Goal: Download file/media

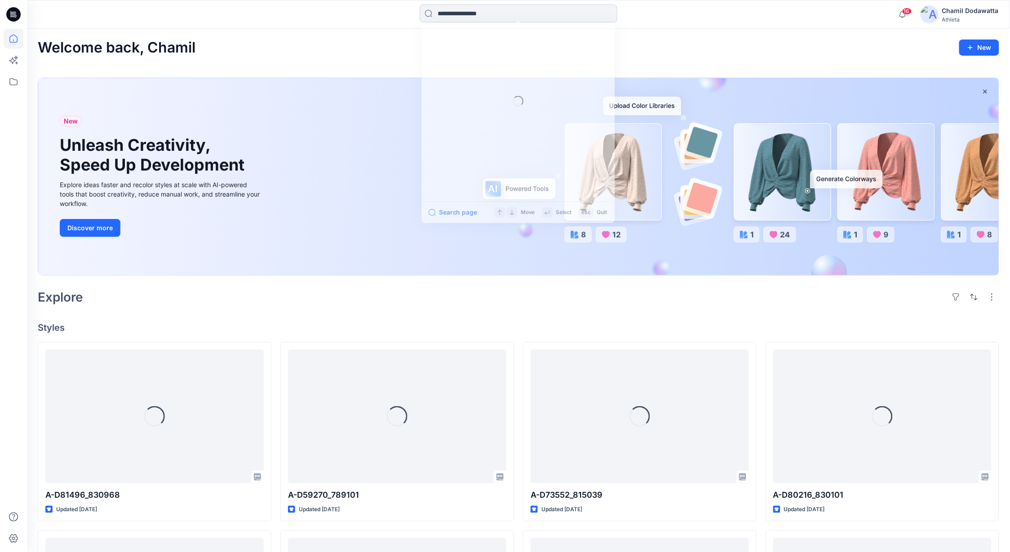
click at [451, 15] on input at bounding box center [518, 13] width 198 height 18
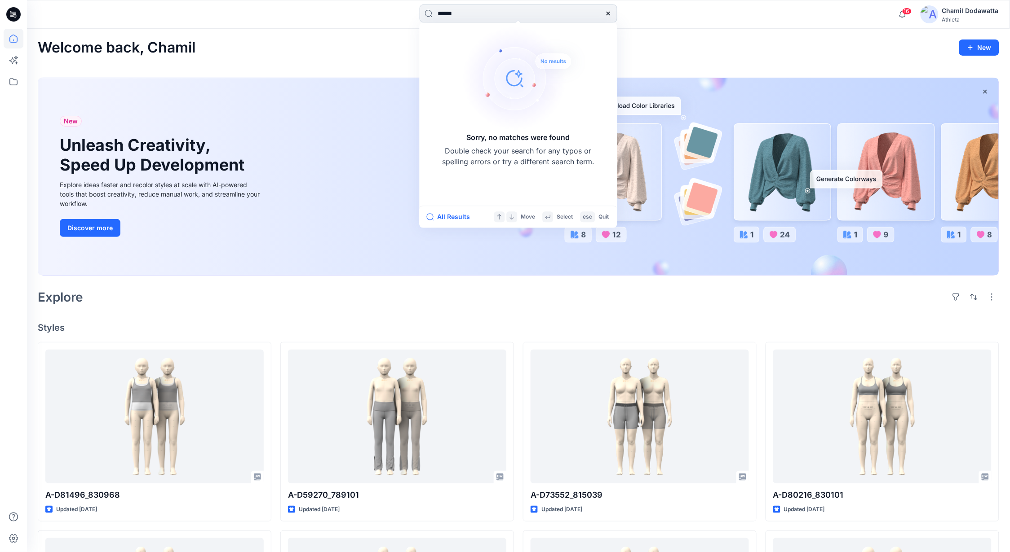
click at [441, 15] on input "******" at bounding box center [518, 13] width 198 height 18
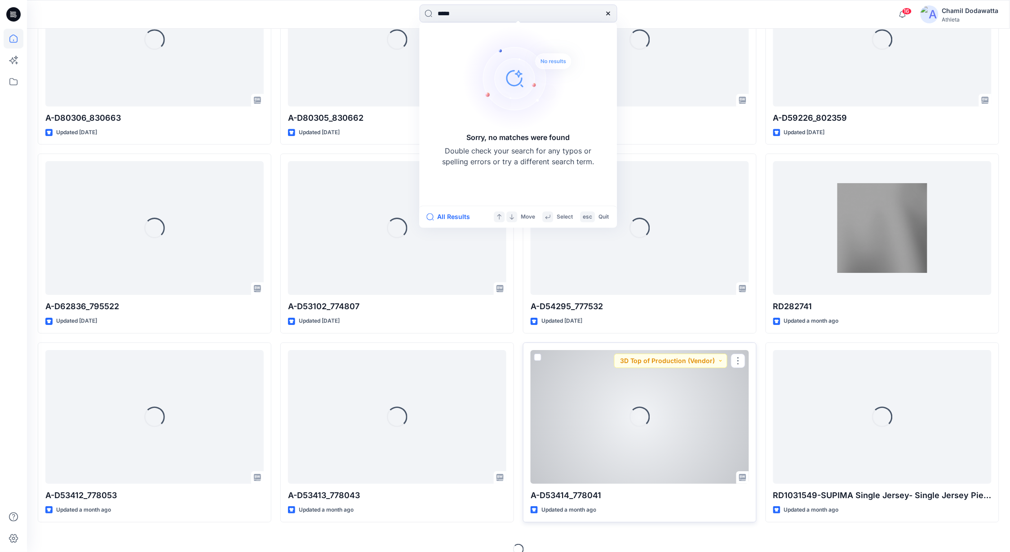
scroll to position [958, 0]
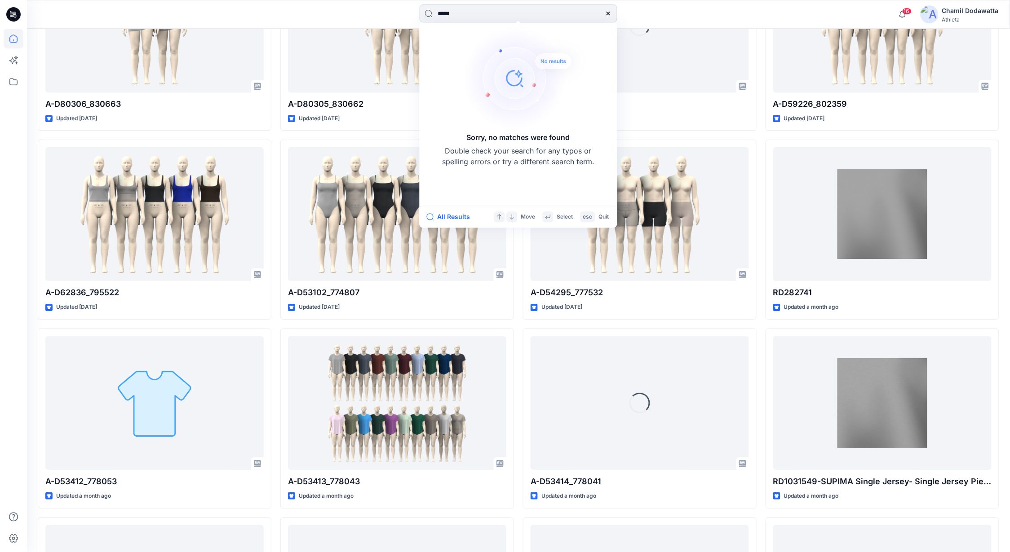
click at [443, 13] on input "*****" at bounding box center [518, 13] width 198 height 18
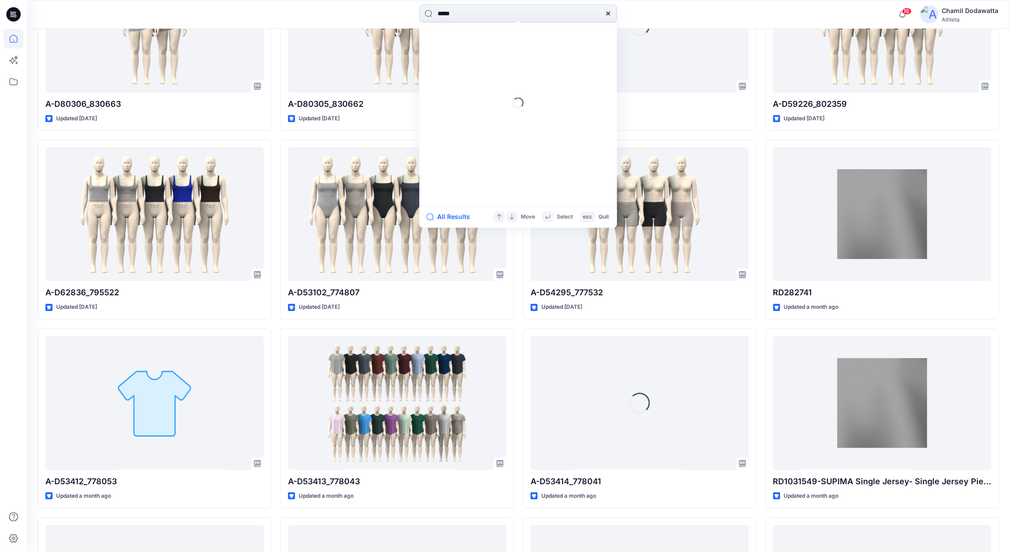
click at [435, 15] on input "*****" at bounding box center [518, 13] width 198 height 18
type input "******"
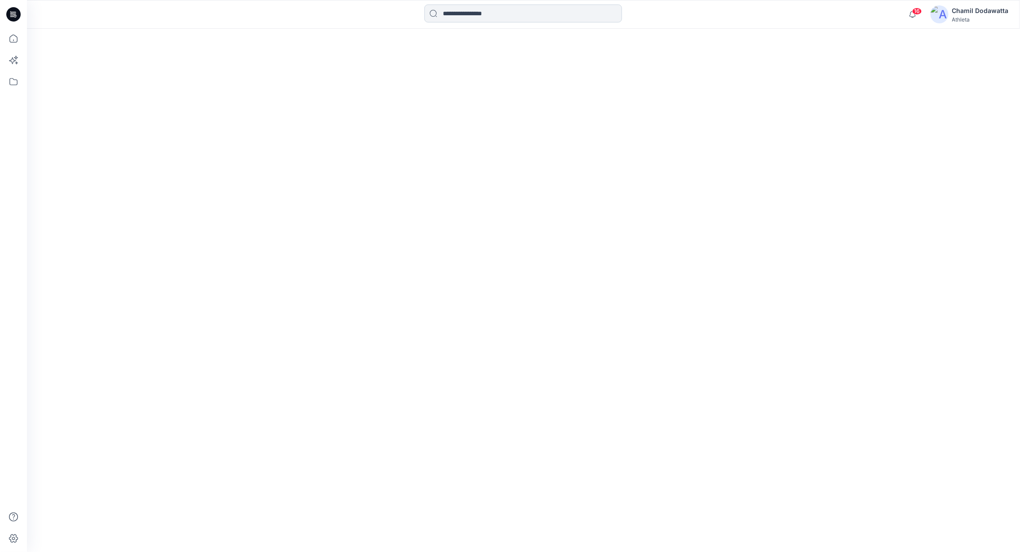
click at [483, 13] on input at bounding box center [523, 13] width 198 height 18
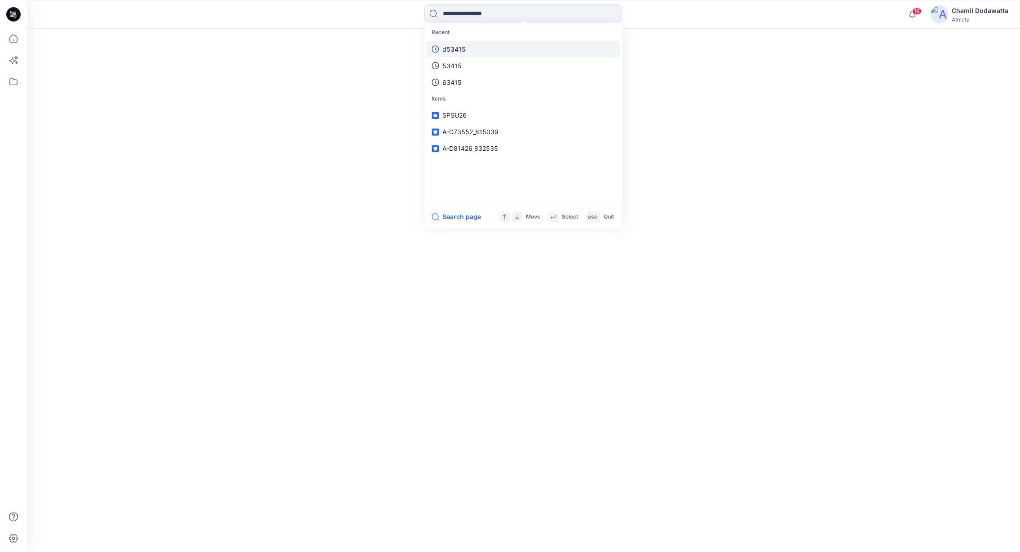
click at [466, 45] on link "d53415" at bounding box center [524, 49] width 194 height 17
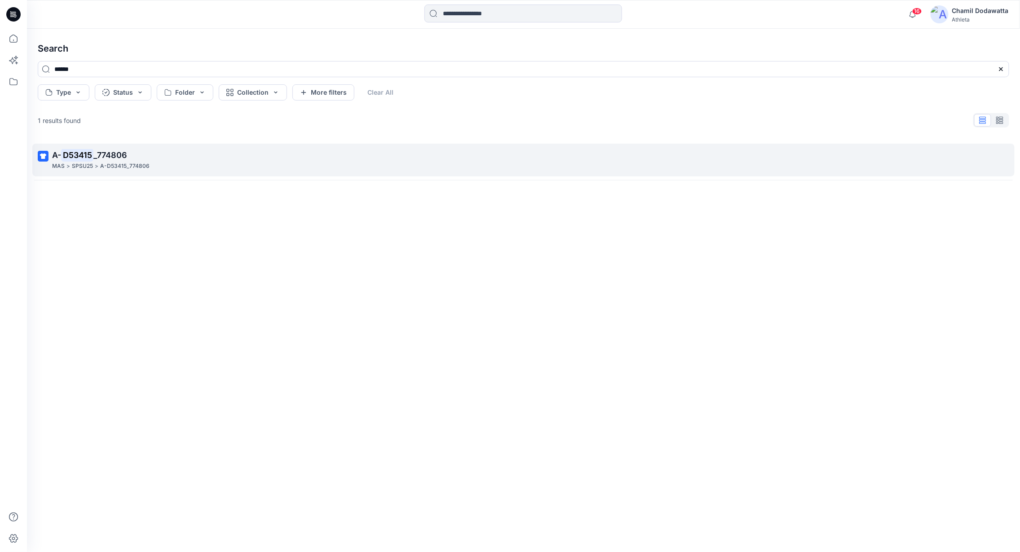
click at [79, 161] on mark "D53415" at bounding box center [77, 155] width 32 height 13
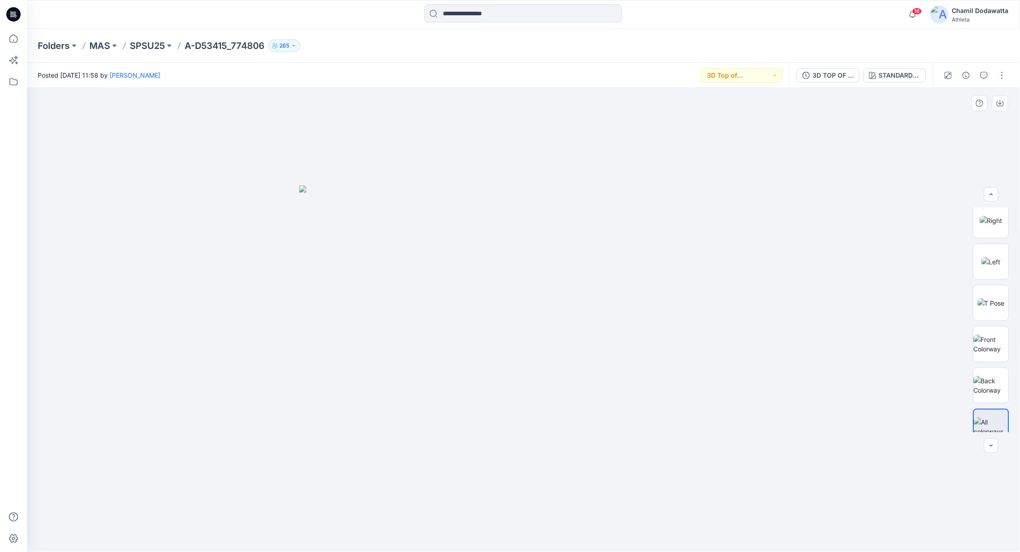
scroll to position [596, 0]
click at [979, 334] on img at bounding box center [991, 332] width 35 height 19
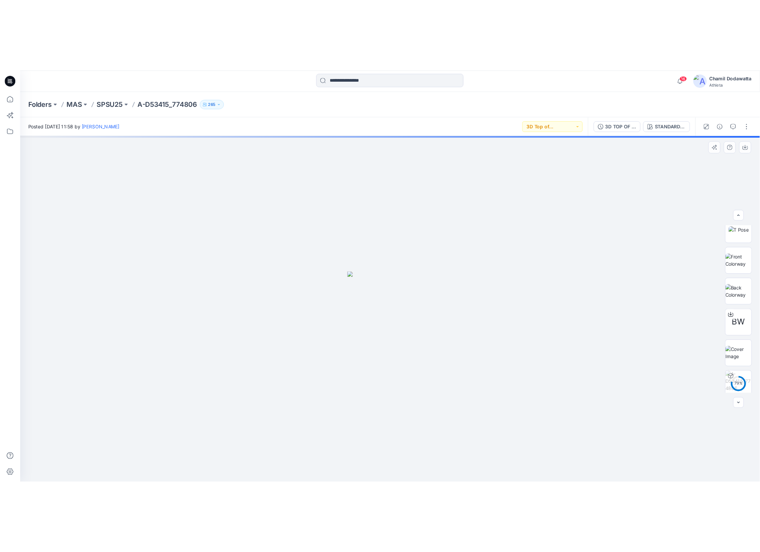
scroll to position [258, 0]
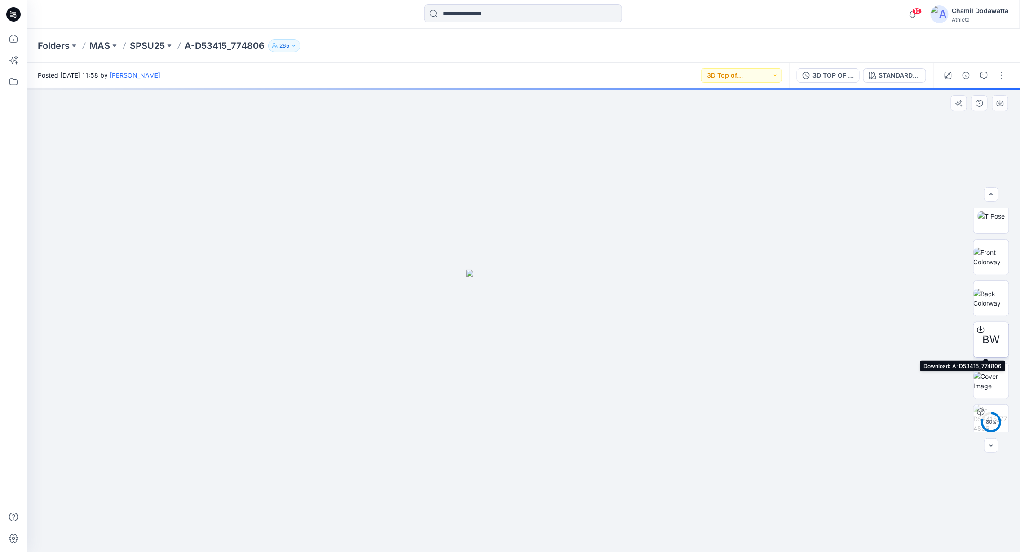
click at [979, 328] on icon at bounding box center [980, 329] width 7 height 7
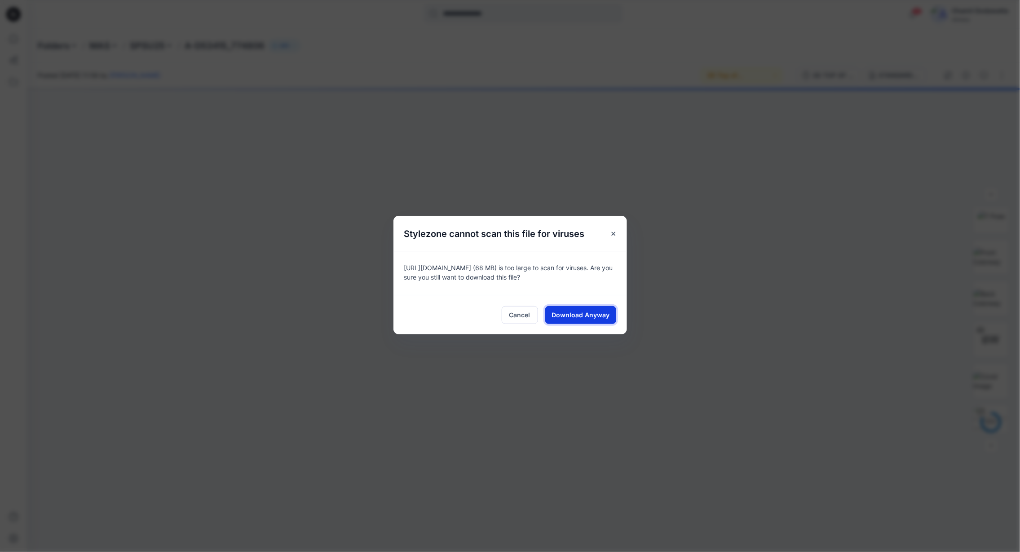
click at [580, 311] on span "Download Anyway" at bounding box center [580, 314] width 58 height 9
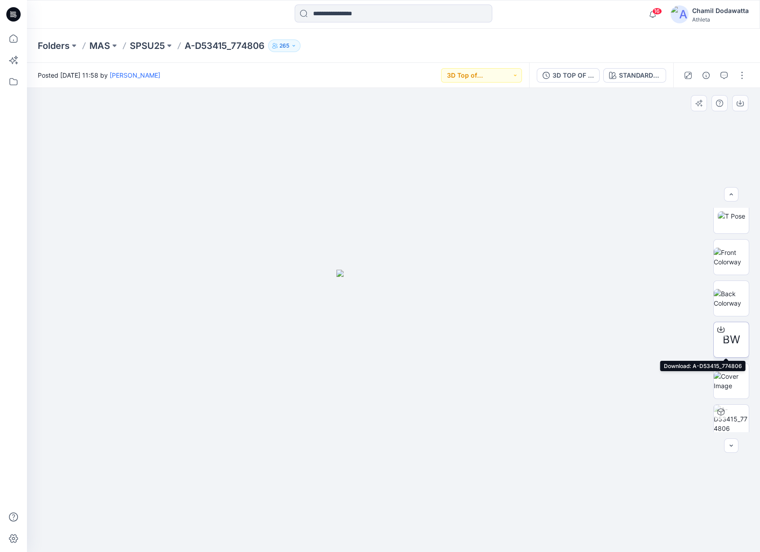
click at [718, 328] on icon at bounding box center [720, 329] width 7 height 7
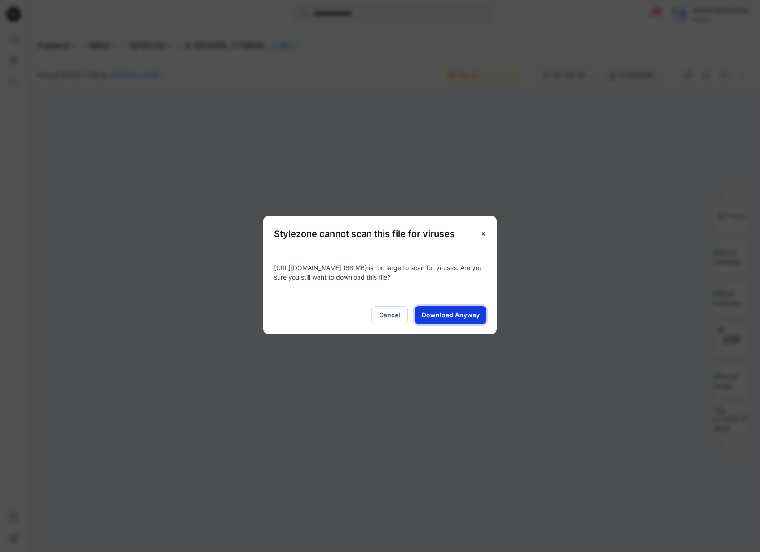
click at [442, 319] on span "Download Anyway" at bounding box center [451, 314] width 58 height 9
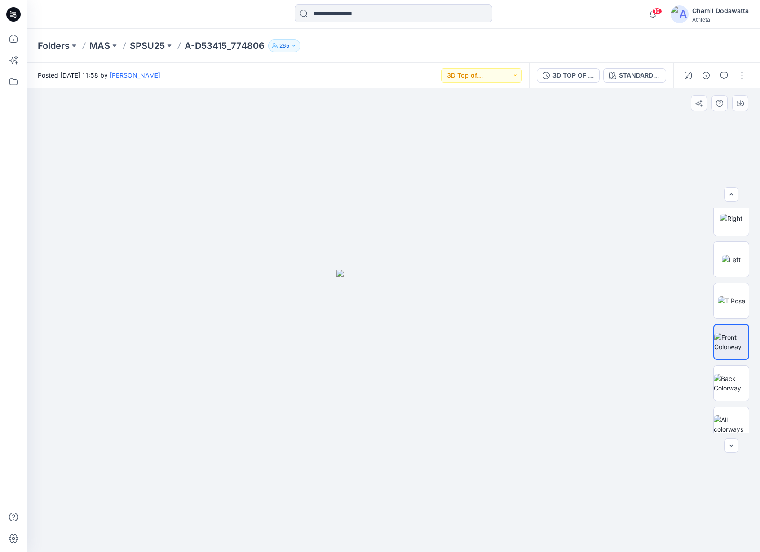
scroll to position [596, 0]
click at [427, 344] on img at bounding box center [393, 411] width 115 height 282
drag, startPoint x: 481, startPoint y: 310, endPoint x: 471, endPoint y: 332, distance: 24.5
click at [481, 313] on div at bounding box center [393, 320] width 733 height 464
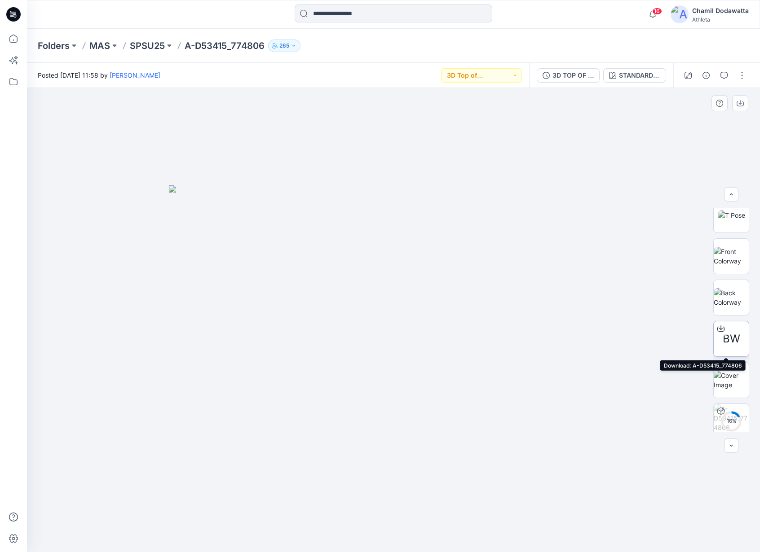
click at [717, 326] on icon at bounding box center [720, 328] width 7 height 7
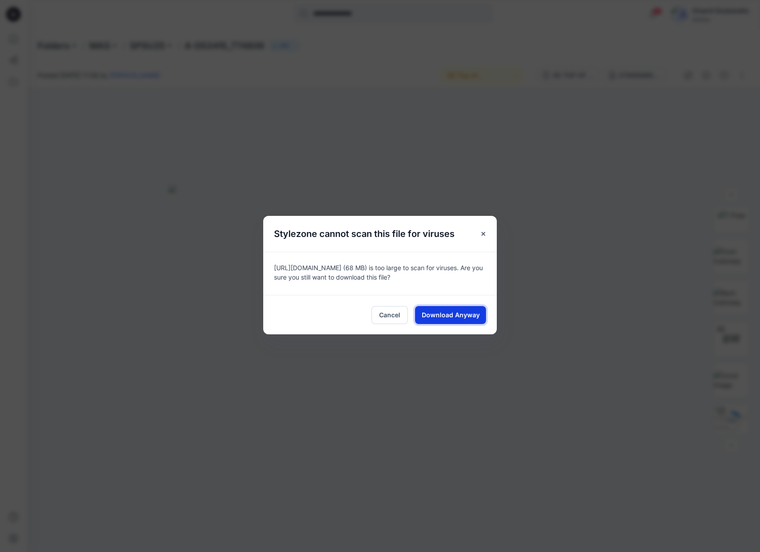
click at [440, 313] on span "Download Anyway" at bounding box center [451, 314] width 58 height 9
